Goal: Task Accomplishment & Management: Complete application form

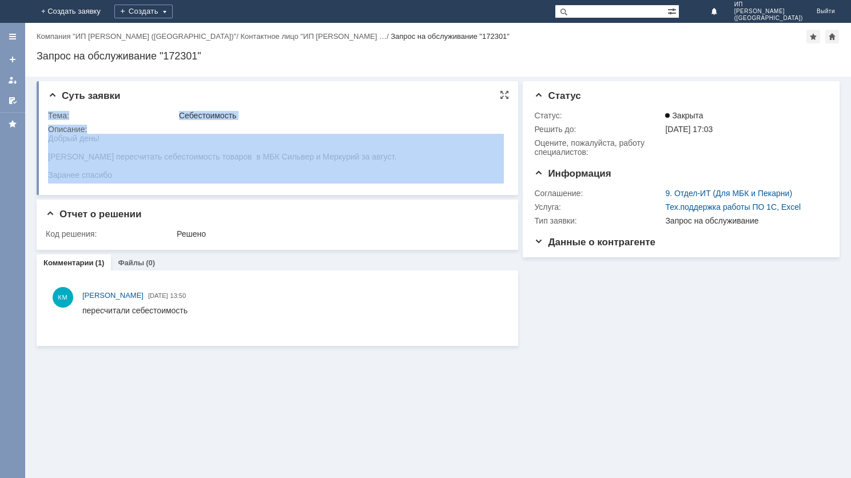
drag, startPoint x: 95, startPoint y: 271, endPoint x: 134, endPoint y: 173, distance: 104.7
click at [128, 180] on div "Заранее спасибо" at bounding box center [222, 174] width 348 height 9
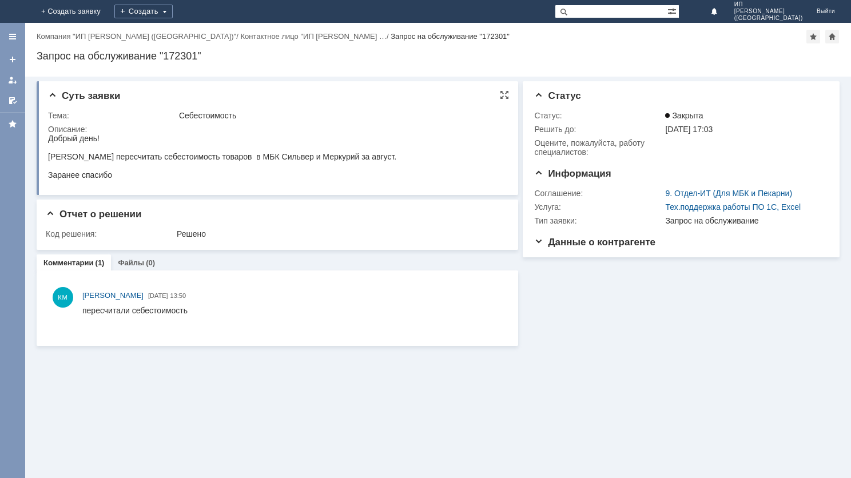
drag, startPoint x: 128, startPoint y: 181, endPoint x: 93, endPoint y: 275, distance: 100.1
click at [48, 141] on html "Добрый день! Прошу пересчитать себестоимость товаров в МБК Сильвер и Меркурий з…" at bounding box center [276, 157] width 456 height 46
copy body "Добрый день! Прошу пересчитать себестоимость товаров в МБК Сильвер и Меркурий з…"
click at [108, 6] on link "+ Создать заявку" at bounding box center [70, 11] width 73 height 23
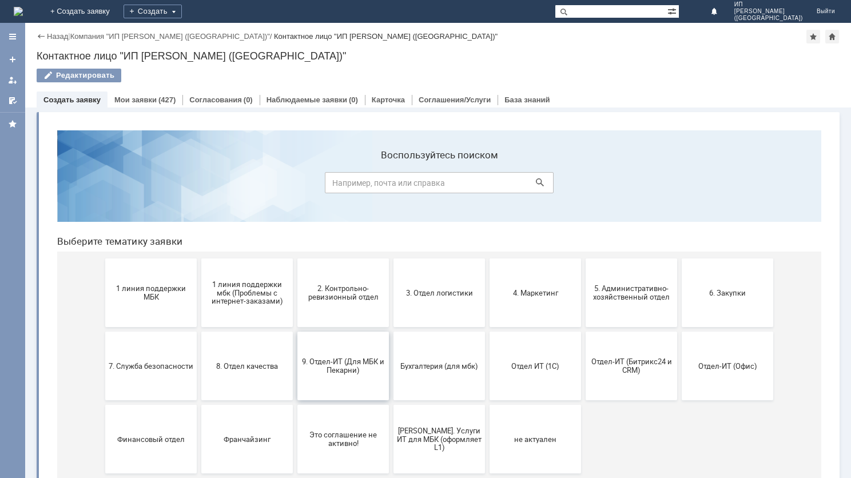
click at [345, 366] on span "9. Отдел-ИТ (Для МБК и Пекарни)" at bounding box center [343, 365] width 85 height 17
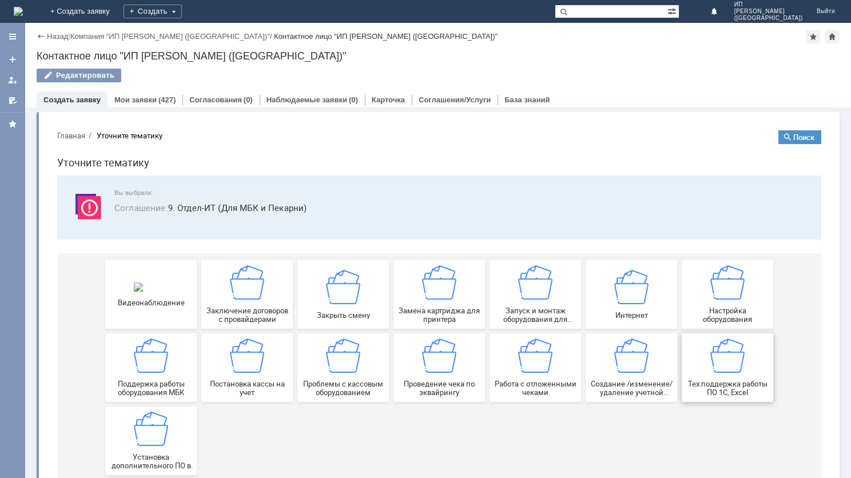
click at [730, 377] on div "Тех.поддержка работы ПО 1С, Excel" at bounding box center [727, 368] width 85 height 58
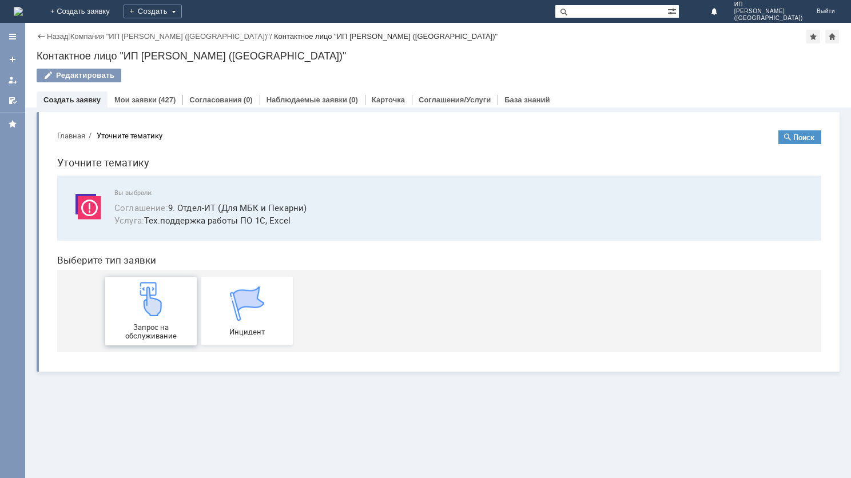
click at [152, 304] on img at bounding box center [151, 299] width 34 height 34
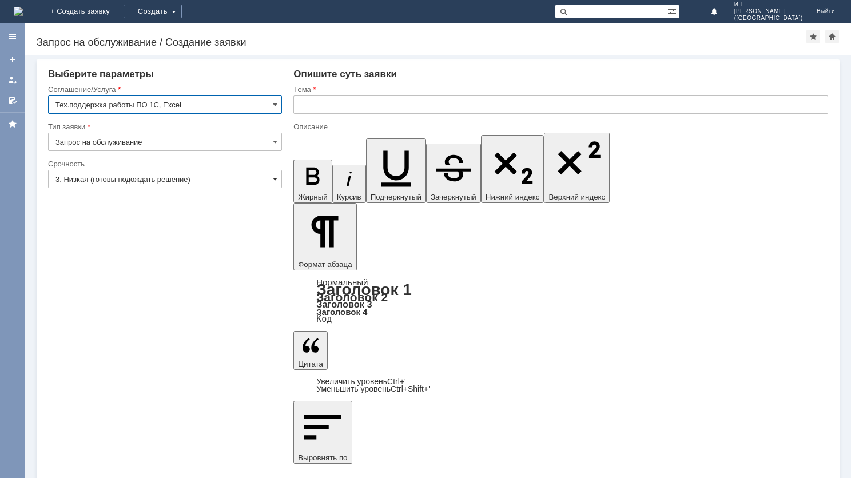
click at [275, 177] on span at bounding box center [275, 178] width 5 height 9
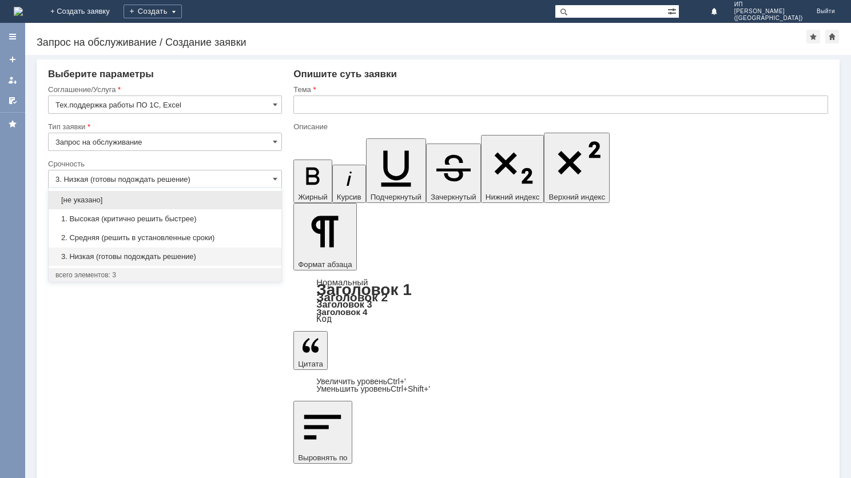
drag, startPoint x: 194, startPoint y: 235, endPoint x: 195, endPoint y: 228, distance: 7.0
click at [194, 235] on span "2. Средняя (решить в установленные сроки)" at bounding box center [164, 237] width 219 height 9
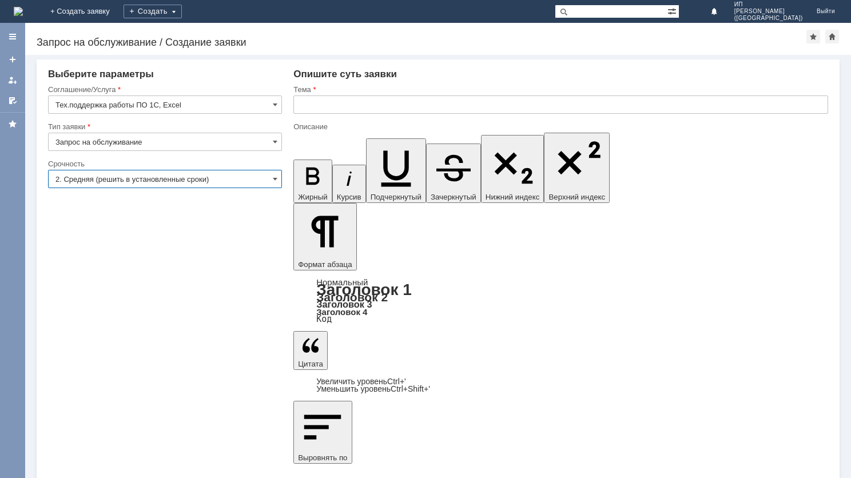
type input "2. Средняя (решить в установленные сроки)"
click at [330, 102] on input "text" at bounding box center [560, 105] width 535 height 18
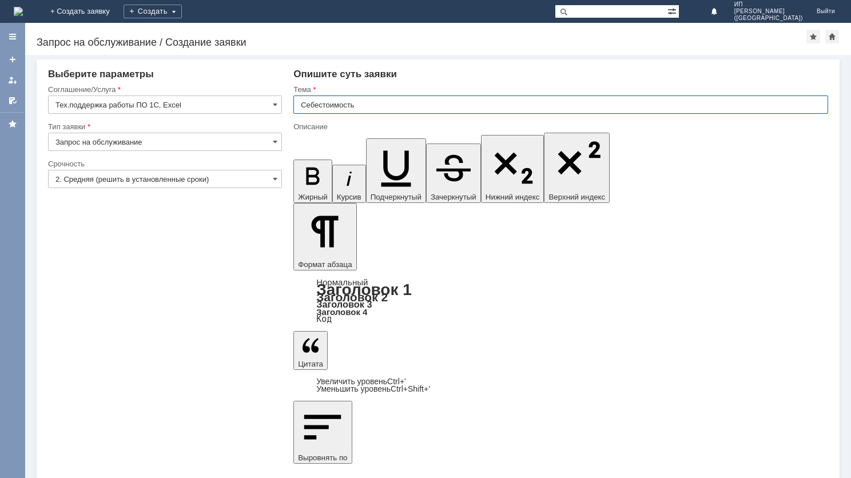
type input "Себестоимость"
